Goal: Information Seeking & Learning: Learn about a topic

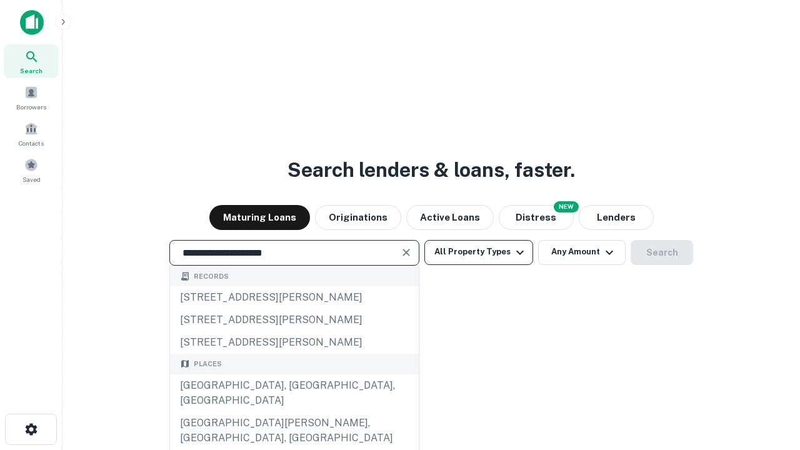
click at [294, 412] on div "[GEOGRAPHIC_DATA], [GEOGRAPHIC_DATA], [GEOGRAPHIC_DATA]" at bounding box center [294, 394] width 249 height 38
click at [479, 252] on button "All Property Types" at bounding box center [479, 252] width 109 height 25
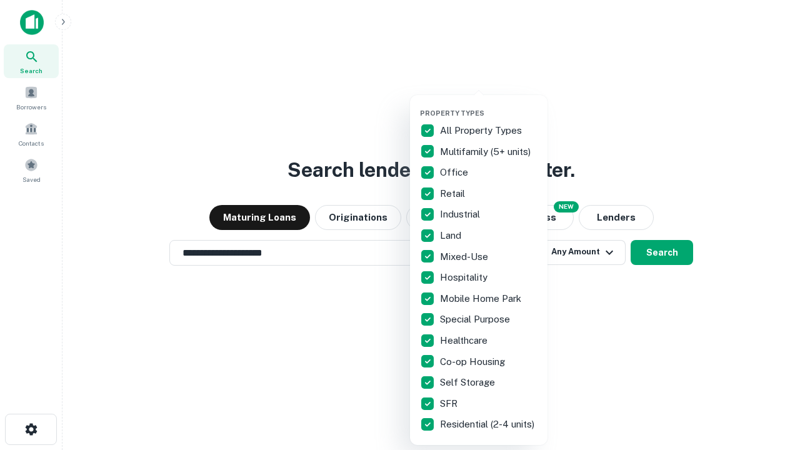
type input "**********"
click at [489, 105] on button "button" at bounding box center [489, 105] width 138 height 1
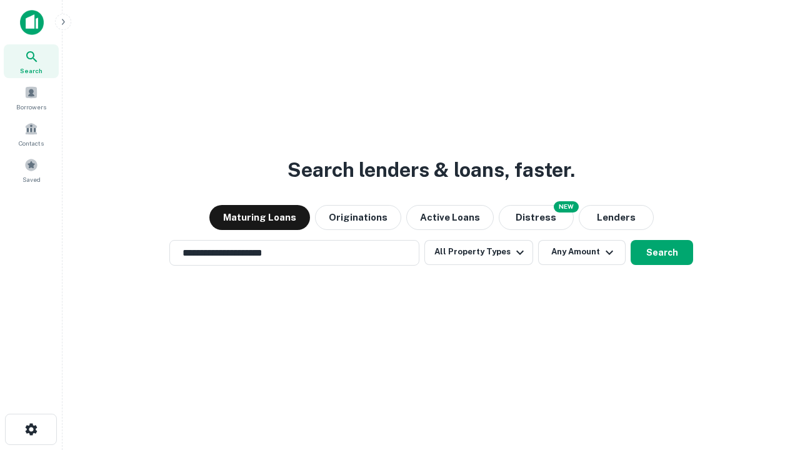
scroll to position [19, 0]
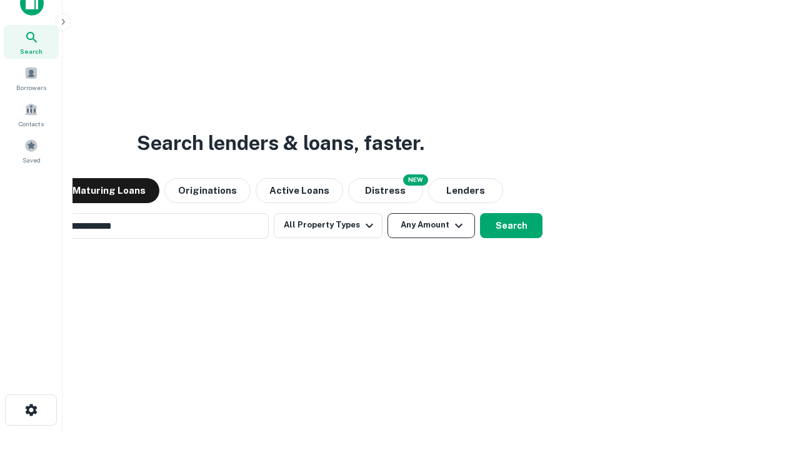
click at [388, 213] on button "Any Amount" at bounding box center [432, 225] width 88 height 25
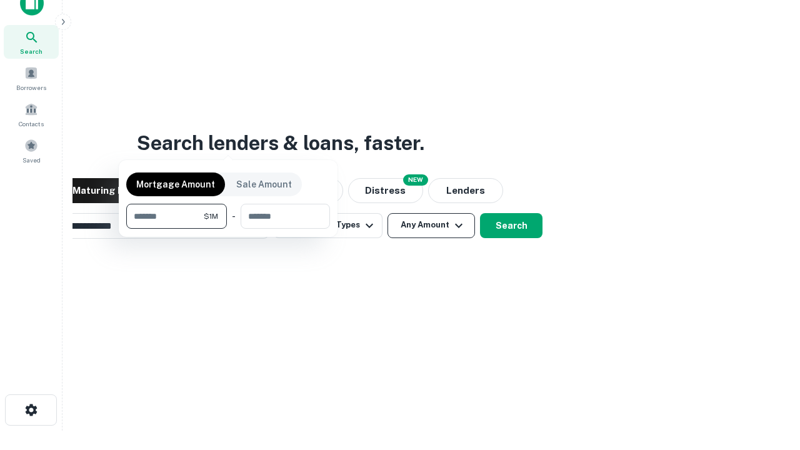
scroll to position [20, 0]
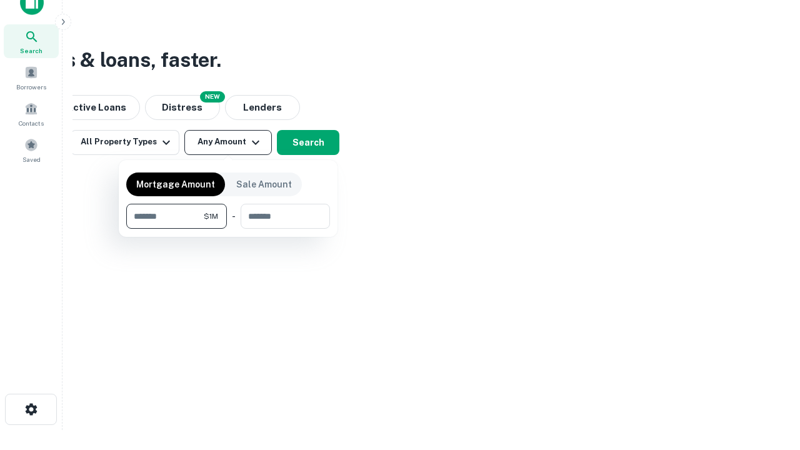
type input "*******"
click at [228, 229] on button "button" at bounding box center [228, 229] width 204 height 1
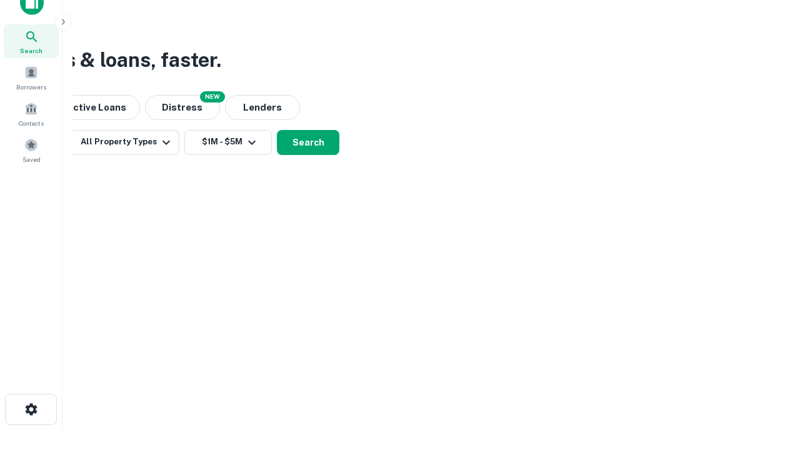
scroll to position [19, 0]
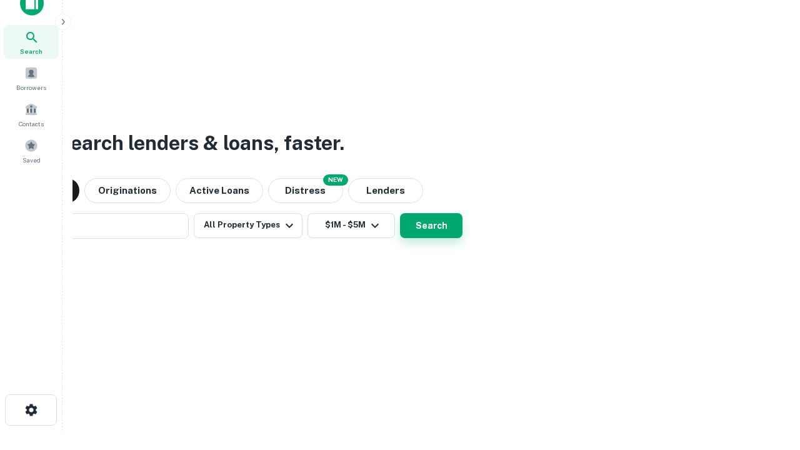
click at [400, 213] on button "Search" at bounding box center [431, 225] width 63 height 25
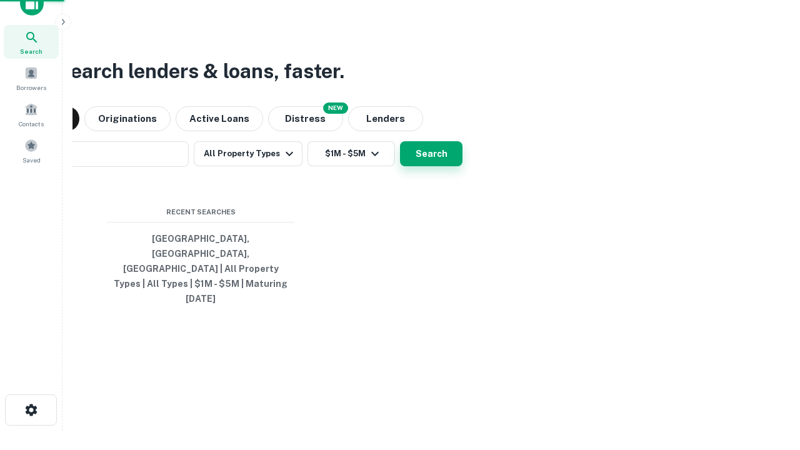
scroll to position [20, 0]
